Goal: Manage account settings

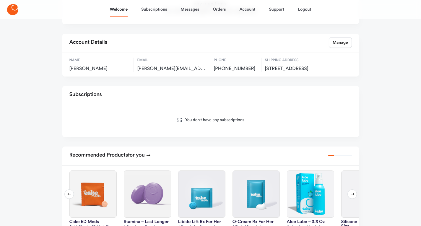
scroll to position [118, 0]
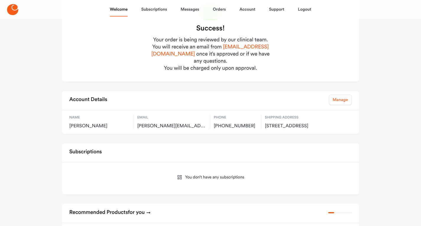
click at [344, 95] on link "Manage" at bounding box center [340, 100] width 23 height 11
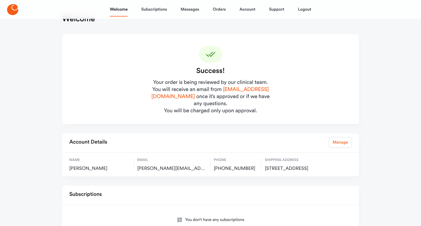
select select "**"
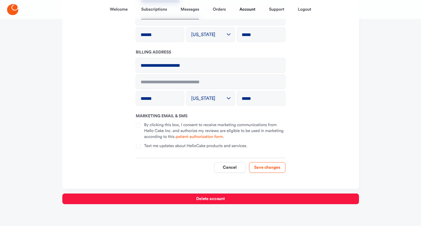
scroll to position [143, 0]
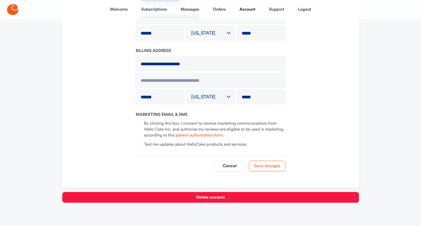
click at [261, 163] on button "Save changes" at bounding box center [267, 166] width 36 height 11
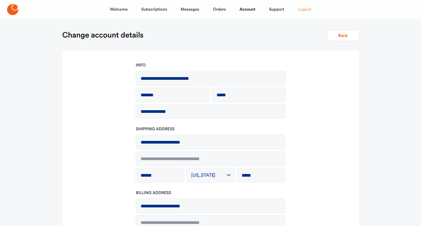
scroll to position [0, 0]
click at [193, 11] on link "Messages" at bounding box center [190, 9] width 19 height 14
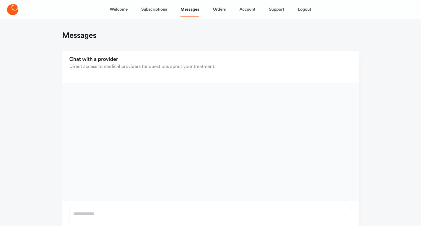
click at [102, 64] on div "Direct access to medical providers for questions about your treatment." at bounding box center [143, 66] width 146 height 7
click at [114, 57] on div "Chat with a provider" at bounding box center [143, 59] width 146 height 7
click at [120, 4] on link "Welcome" at bounding box center [119, 9] width 18 height 14
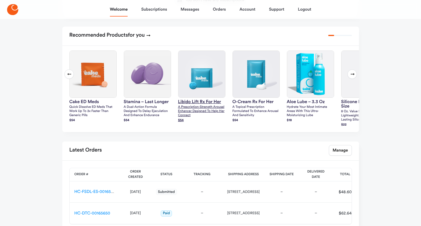
scroll to position [272, 0]
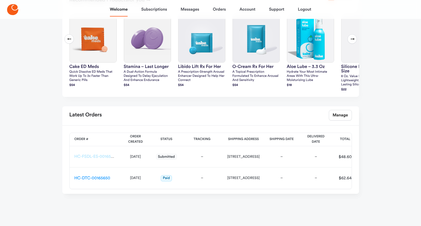
click at [106, 156] on link "HC-FSDL-ES-00165658" at bounding box center [96, 157] width 43 height 4
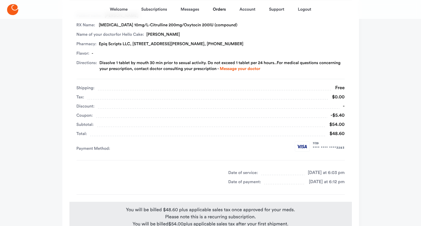
scroll to position [156, 0]
